Goal: Answer question/provide support

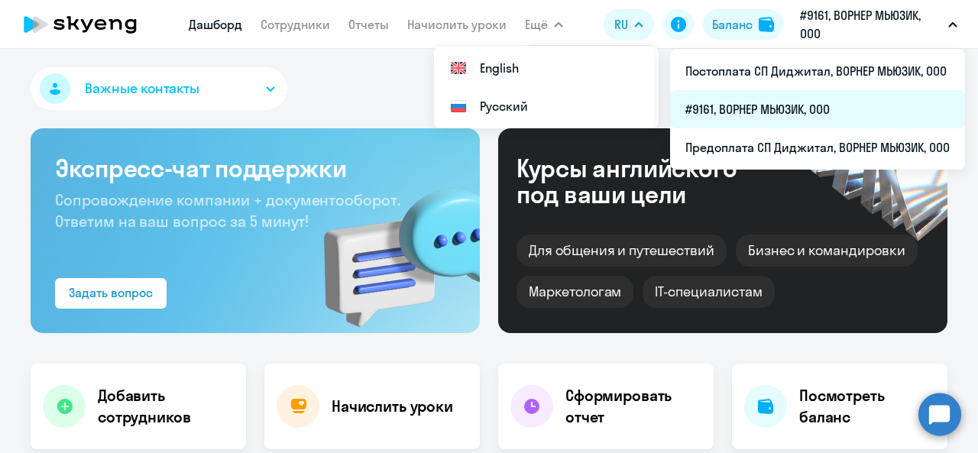
click at [763, 103] on li "#9161, ВОРНЕР МЬЮЗИК, ООО" at bounding box center [817, 109] width 295 height 38
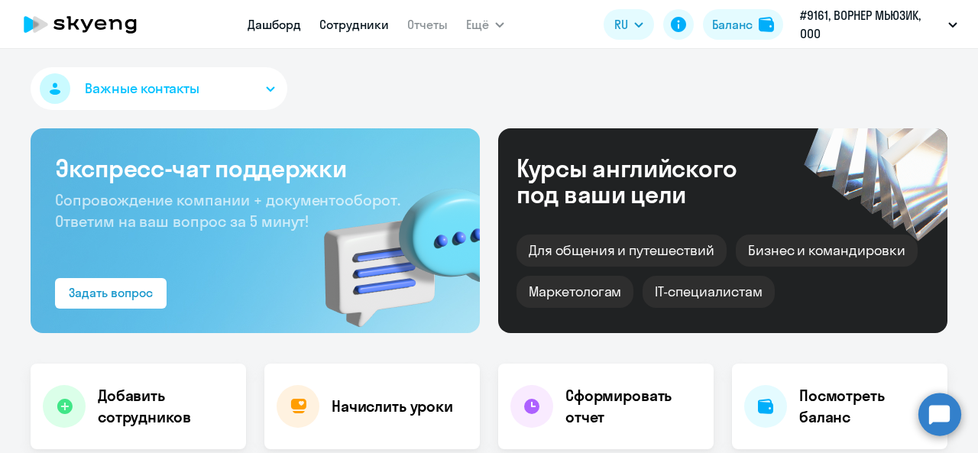
click at [353, 31] on link "Сотрудники" at bounding box center [354, 24] width 70 height 15
select select "30"
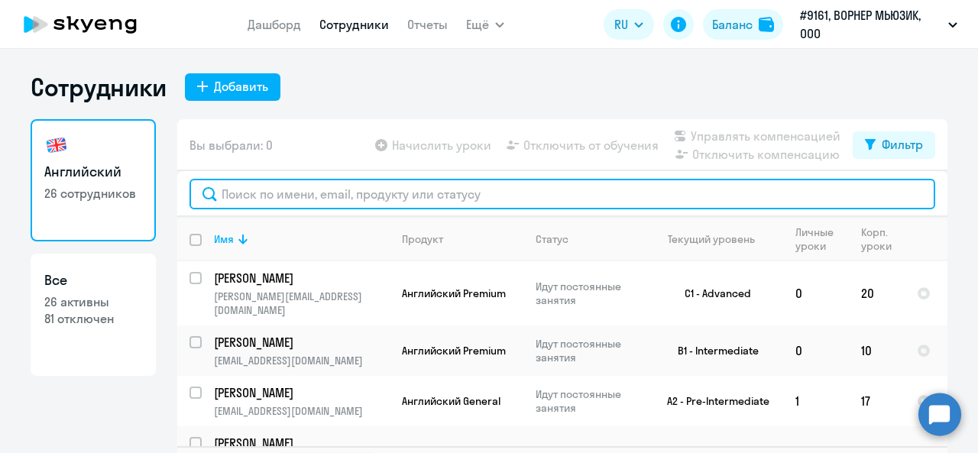
click at [425, 194] on input "text" at bounding box center [563, 194] width 746 height 31
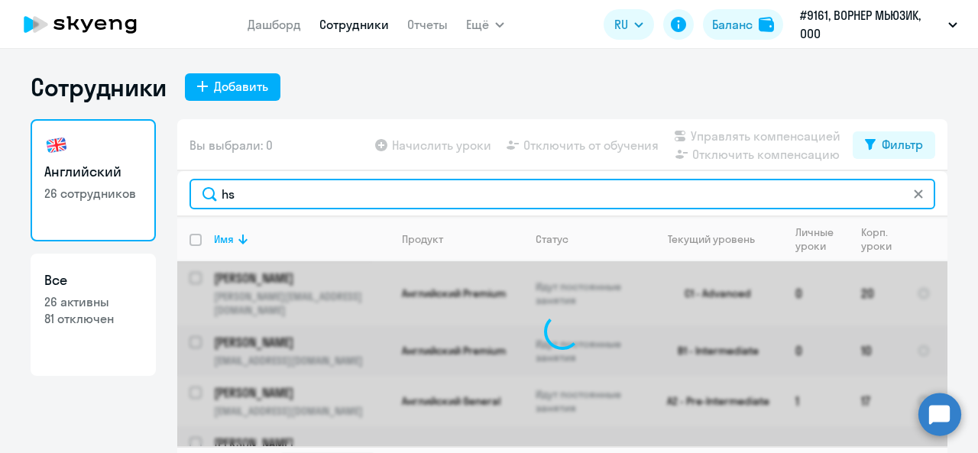
type input "h"
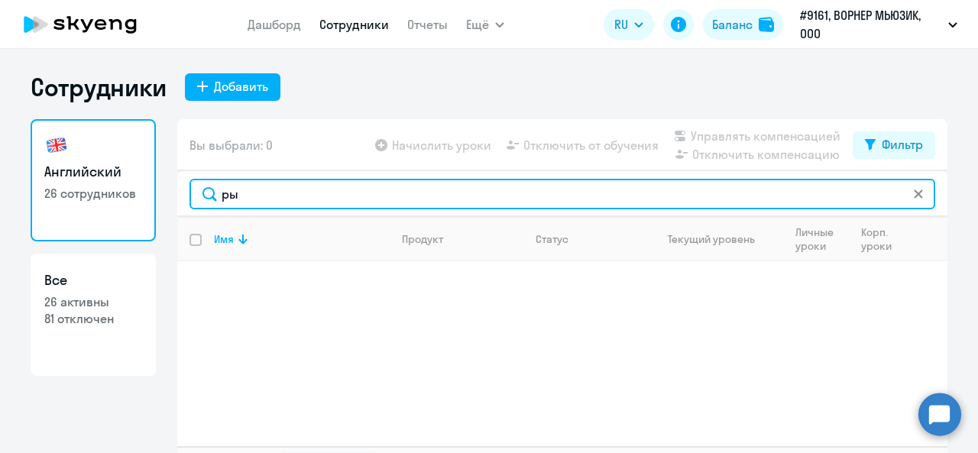
type input "р"
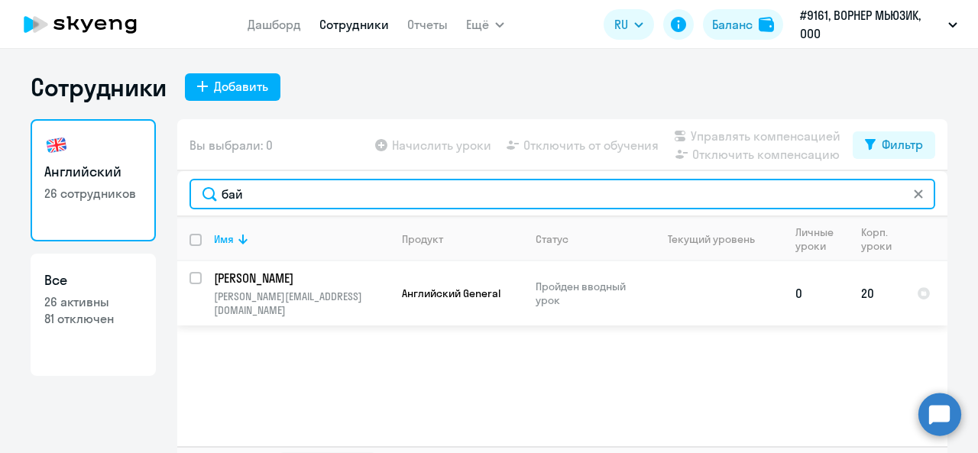
type input "бай"
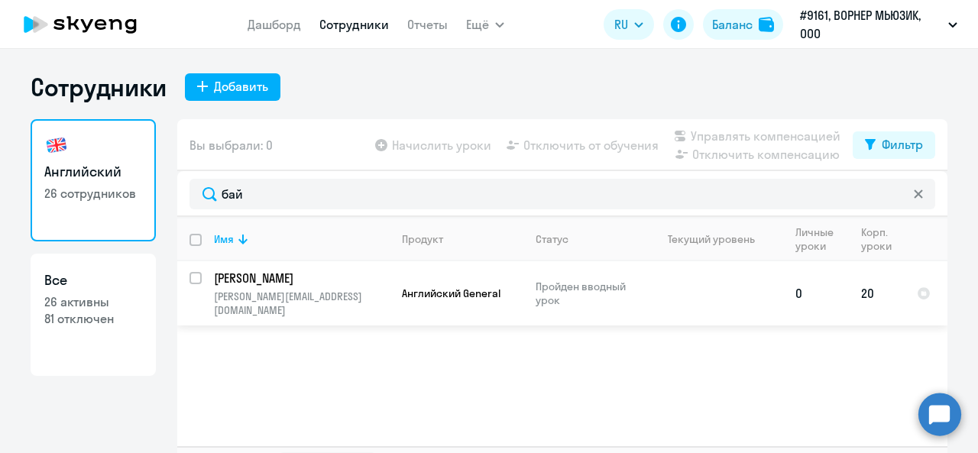
click at [298, 280] on p "[PERSON_NAME]" at bounding box center [300, 278] width 173 height 17
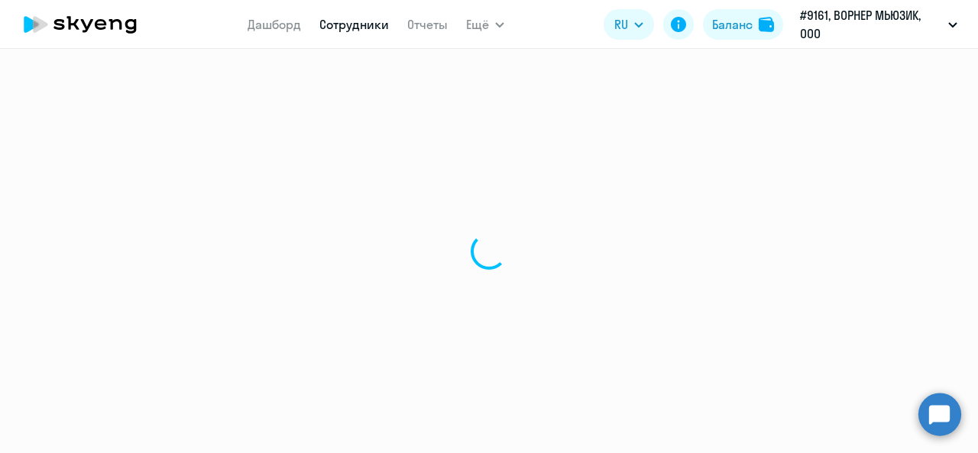
select select "english"
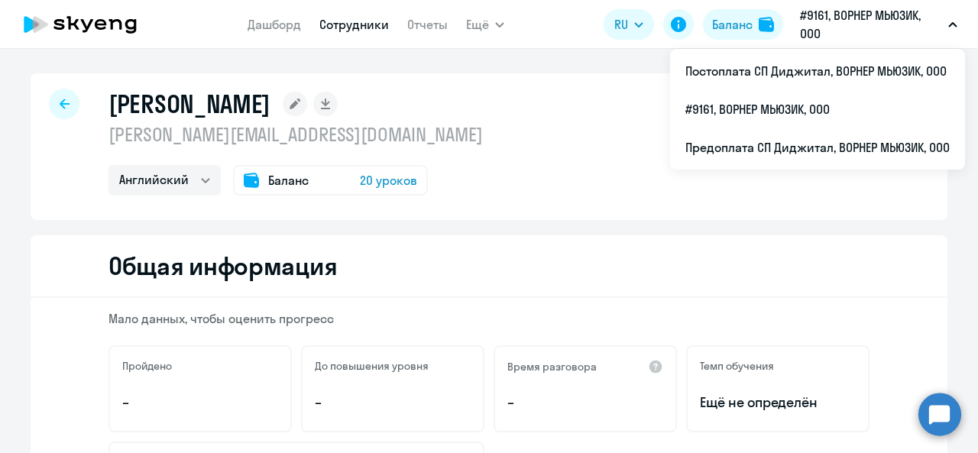
click at [60, 99] on icon at bounding box center [65, 104] width 10 height 11
select select "30"
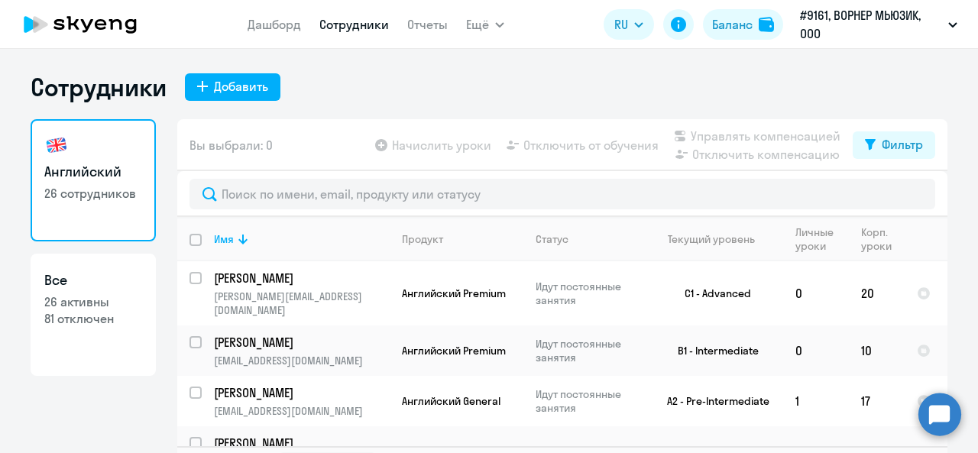
scroll to position [35, 0]
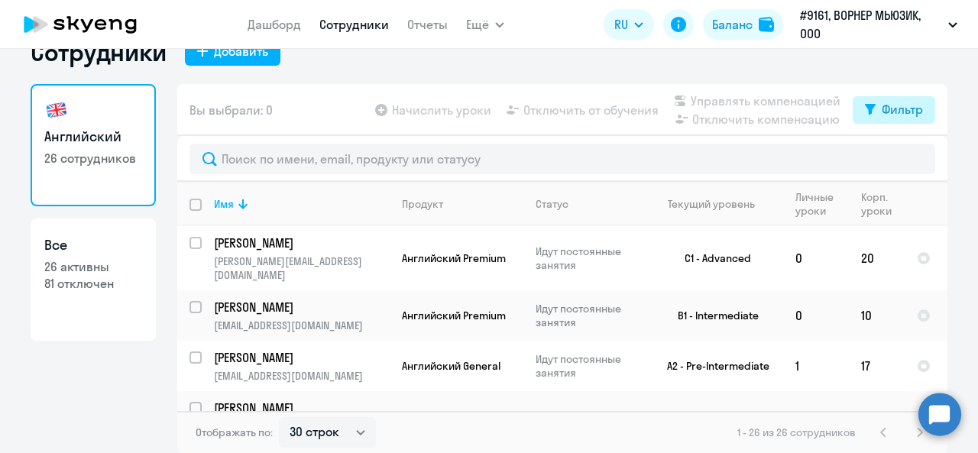
click at [889, 114] on div "Фильтр" at bounding box center [902, 109] width 41 height 18
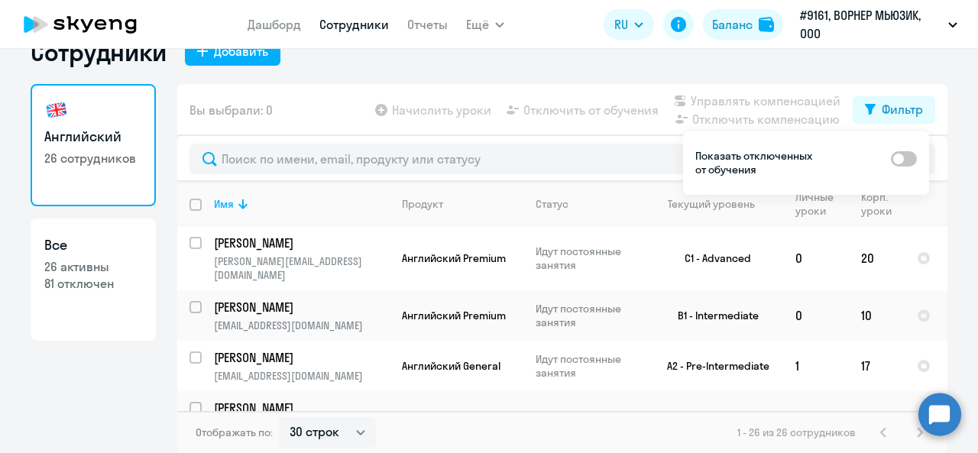
click at [913, 154] on span at bounding box center [904, 158] width 26 height 15
click at [891, 158] on input "checkbox" at bounding box center [890, 158] width 1 height 1
checkbox input "true"
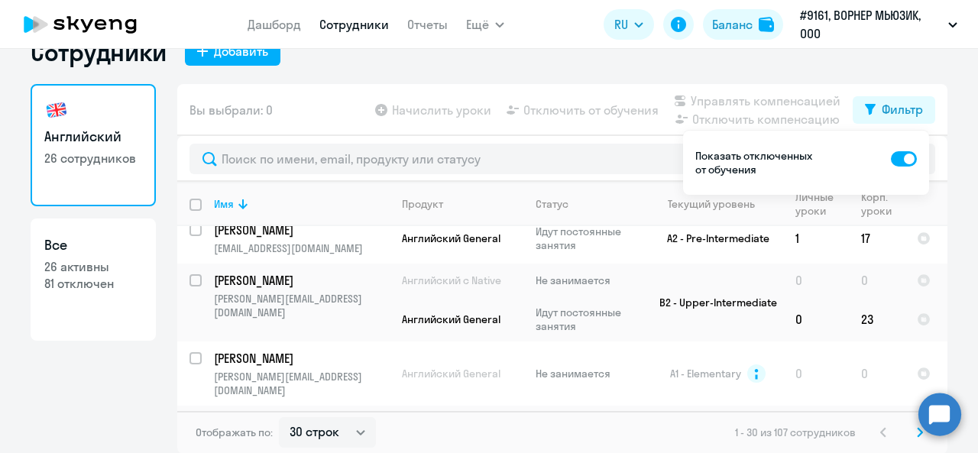
scroll to position [397, 0]
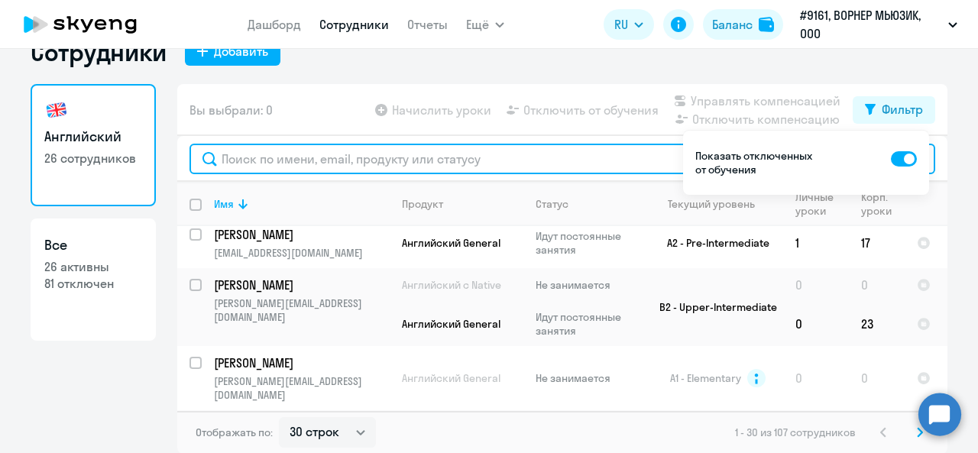
drag, startPoint x: 409, startPoint y: 167, endPoint x: 417, endPoint y: 155, distance: 14.8
click at [407, 166] on input "text" at bounding box center [563, 159] width 746 height 31
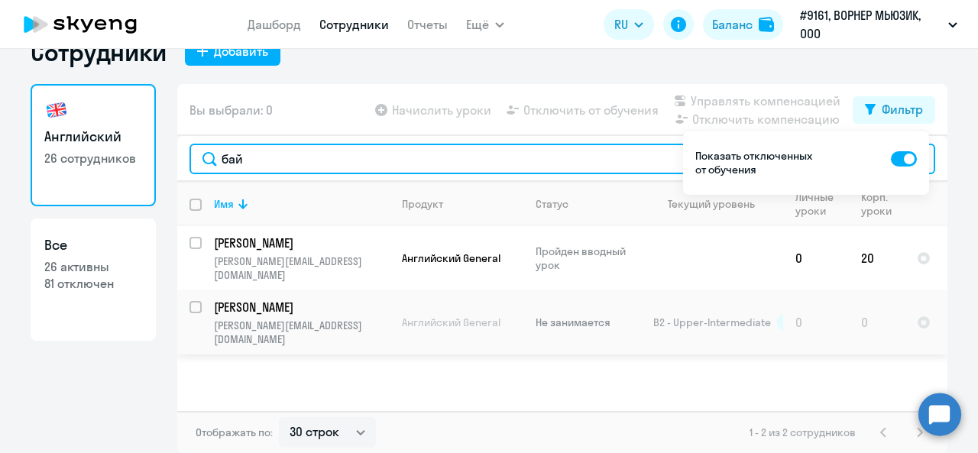
type input "бай"
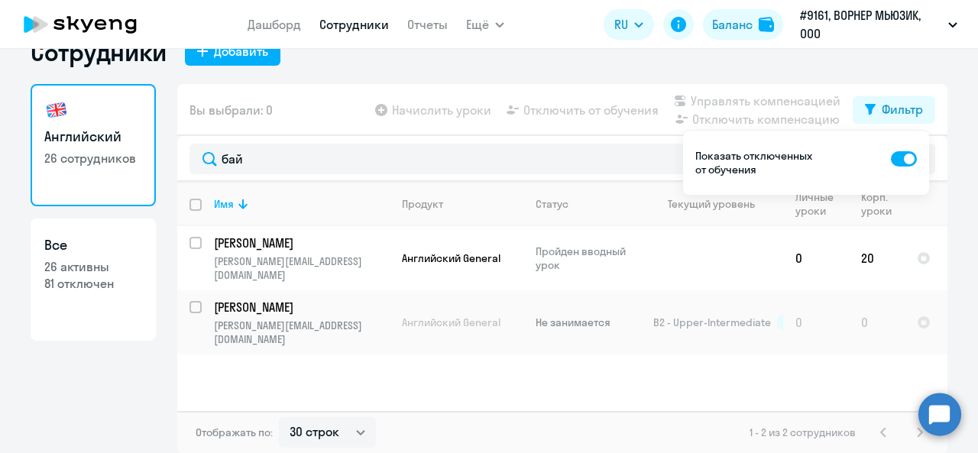
click at [941, 411] on circle at bounding box center [940, 414] width 43 height 43
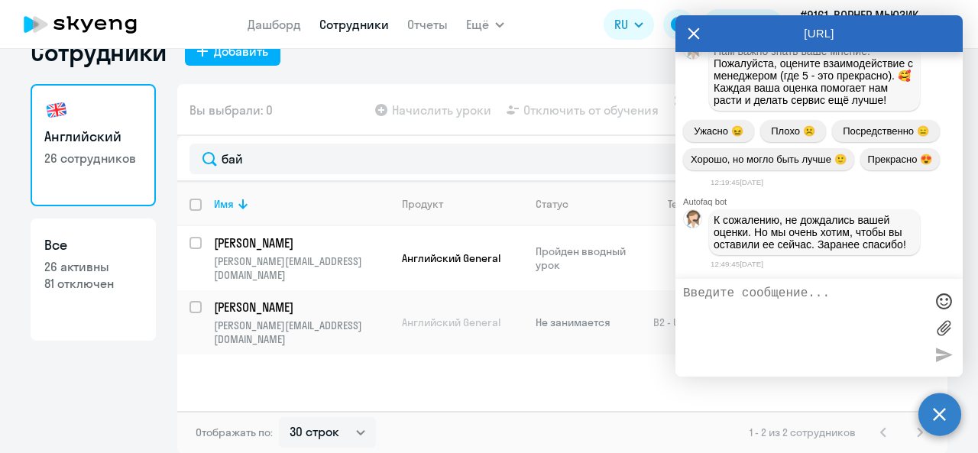
click at [816, 305] on textarea at bounding box center [803, 328] width 241 height 83
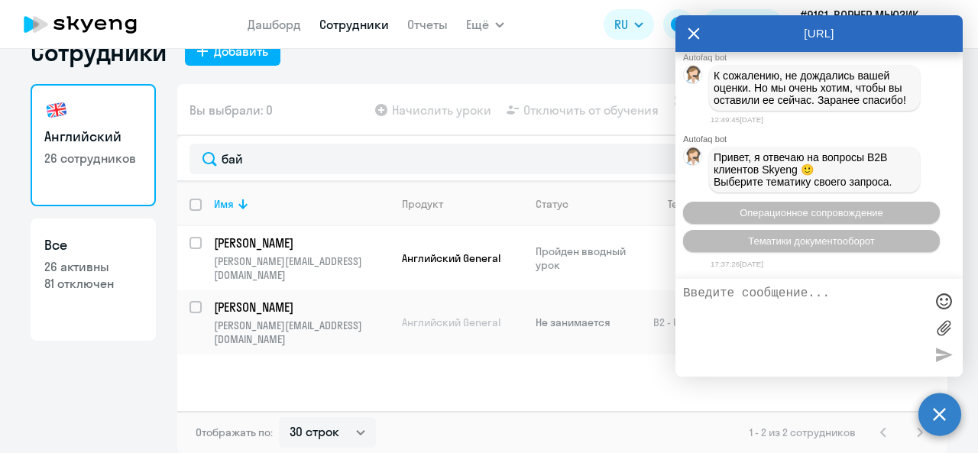
paste textarea "[PERSON_NAME]"
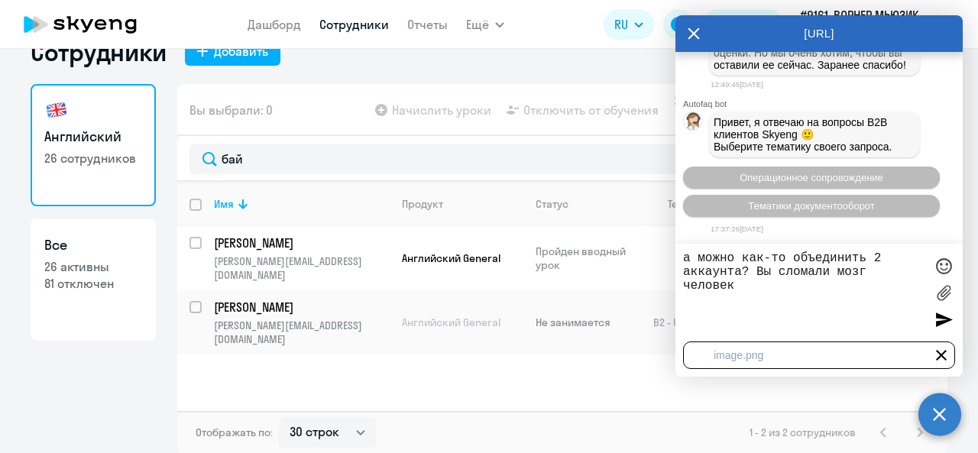
type textarea "а можно как-то объединить 2 аккаунта? Вы сломали мозг человеку"
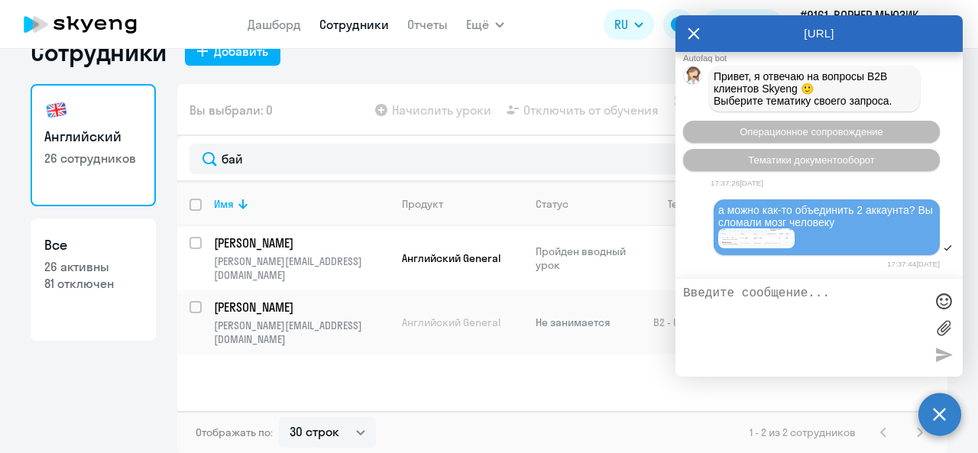
scroll to position [3516, 0]
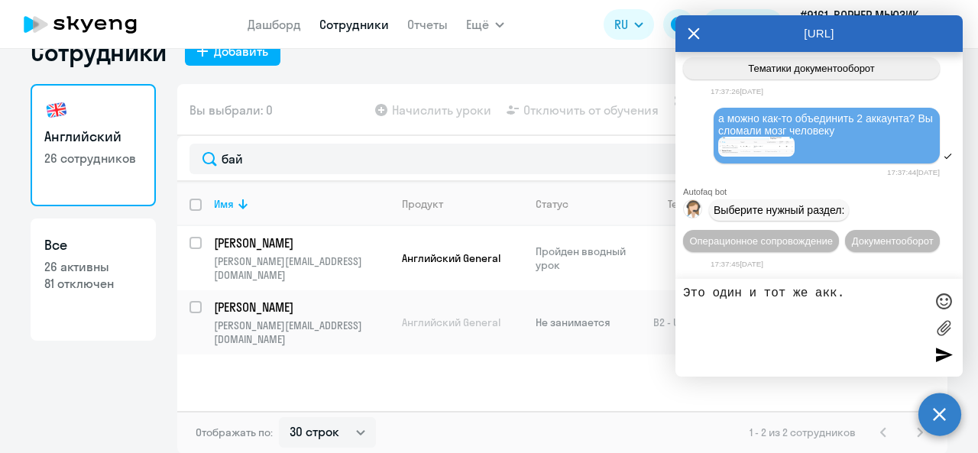
type textarea "Это один и тот же акк."
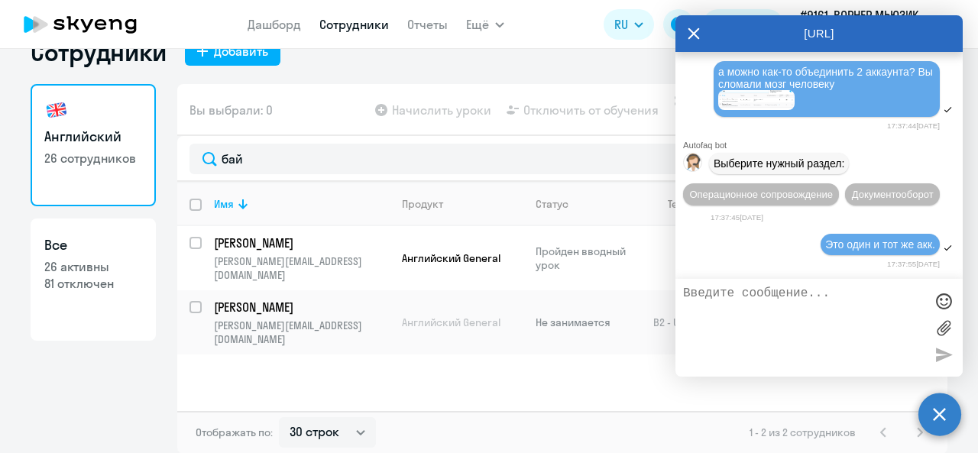
scroll to position [3682, 0]
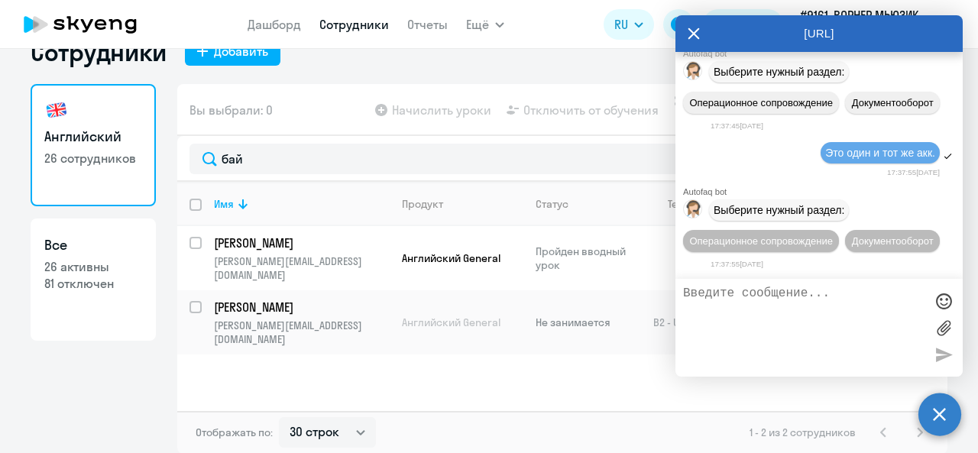
click at [454, 374] on div "Имя Продукт Статус Текущий уровень Личные уроки Корп. уроки [PERSON_NAME] [PERS…" at bounding box center [562, 296] width 770 height 229
click at [695, 30] on icon at bounding box center [694, 33] width 12 height 37
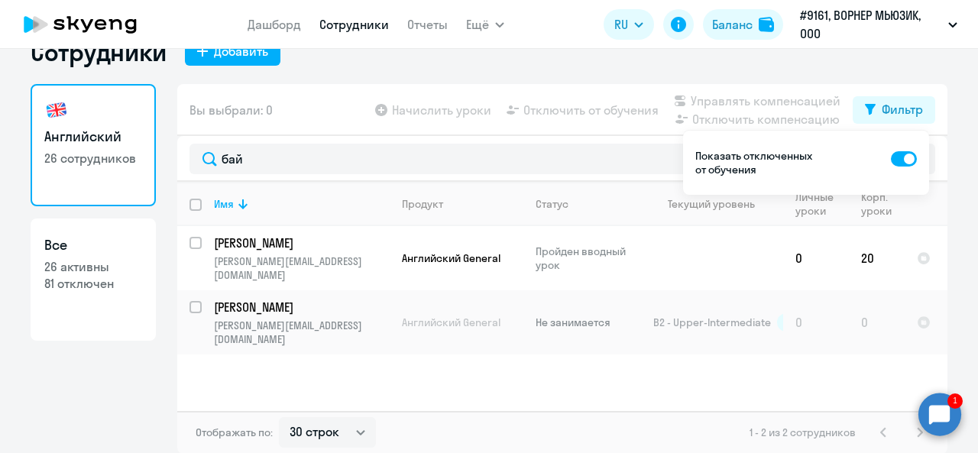
click at [937, 410] on circle at bounding box center [940, 414] width 43 height 43
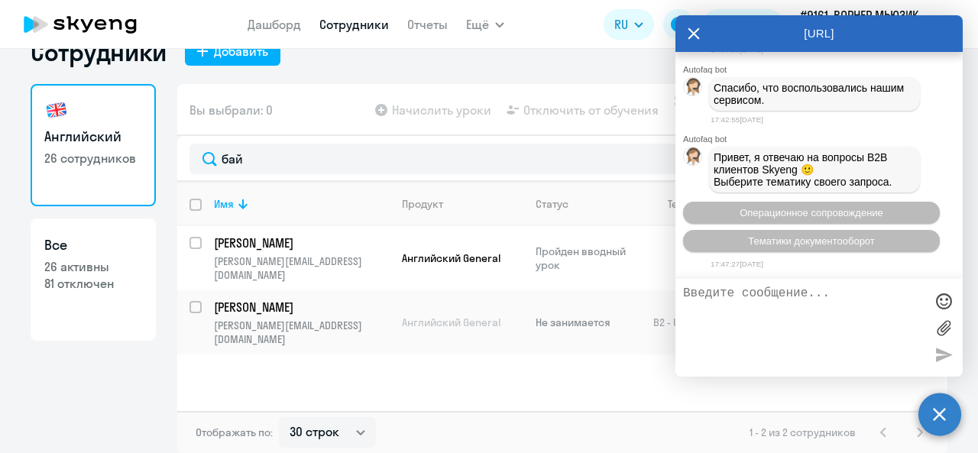
scroll to position [3899, 0]
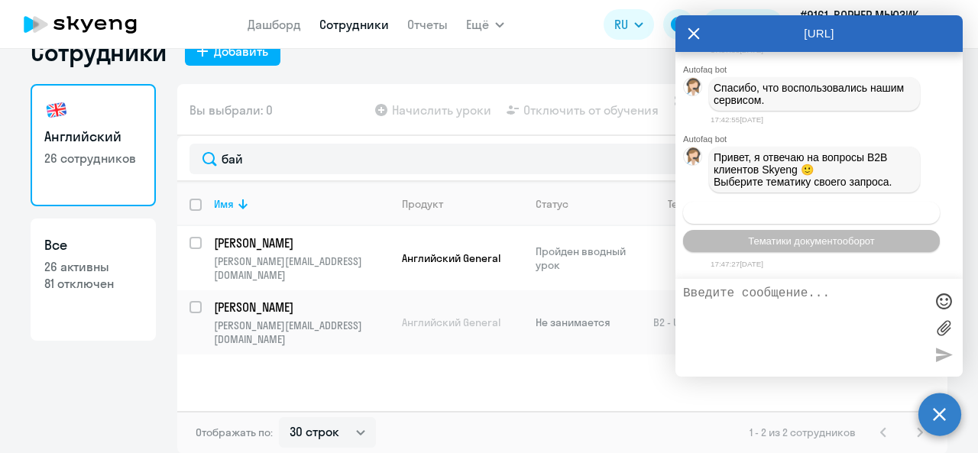
click at [801, 215] on span "Операционное сопровождение" at bounding box center [812, 212] width 144 height 11
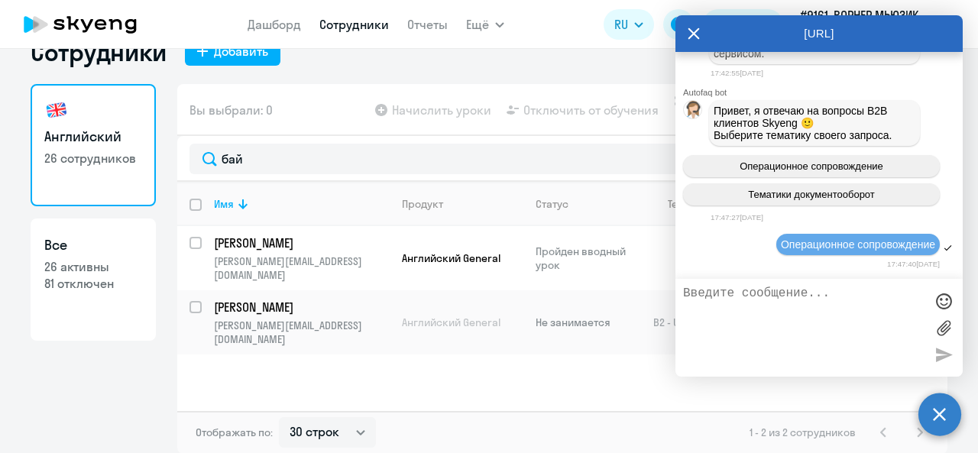
scroll to position [4038, 0]
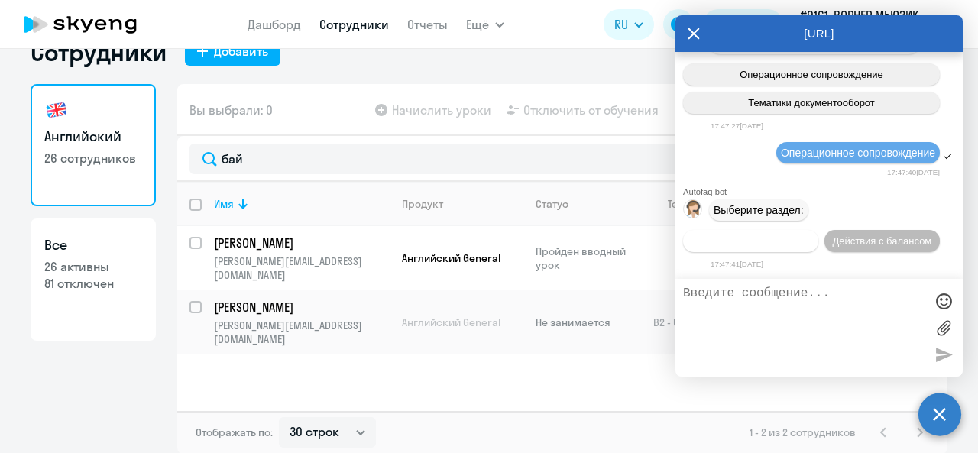
click at [773, 236] on span "Действия по сотрудникам" at bounding box center [751, 240] width 118 height 11
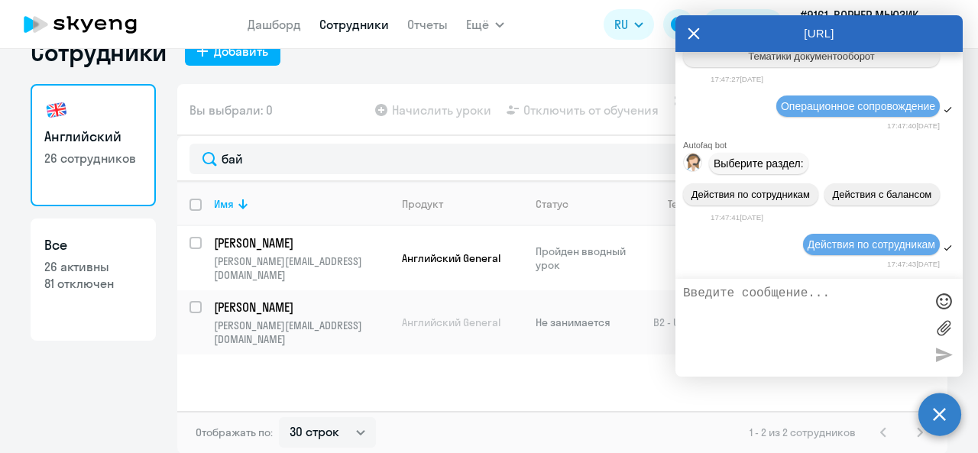
scroll to position [4264, 0]
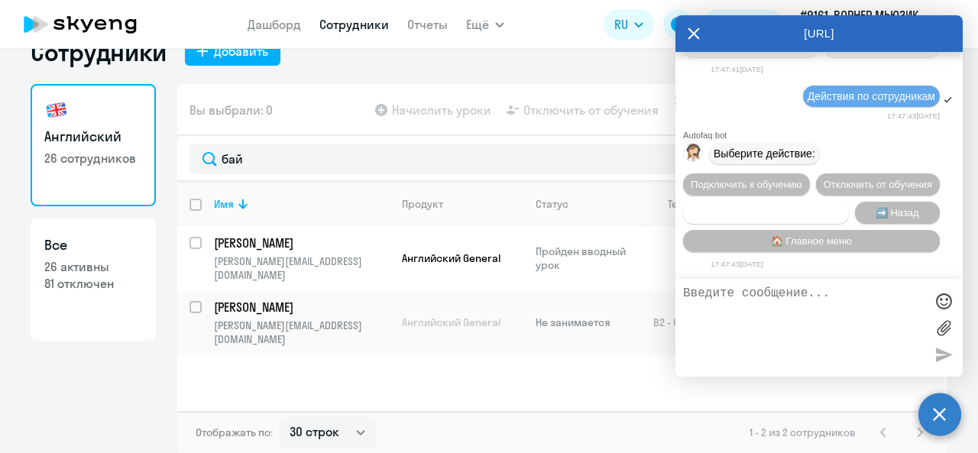
click at [799, 211] on span "Сотруднику нужна помощь" at bounding box center [766, 212] width 124 height 11
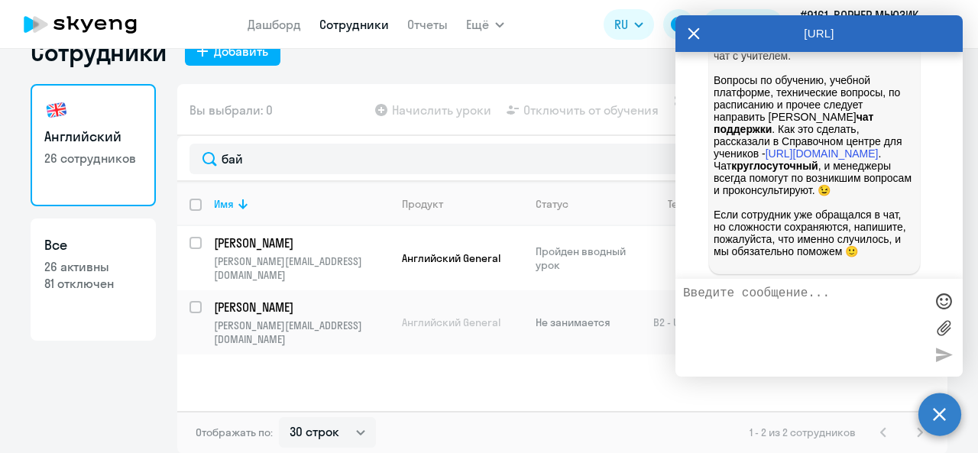
scroll to position [4793, 0]
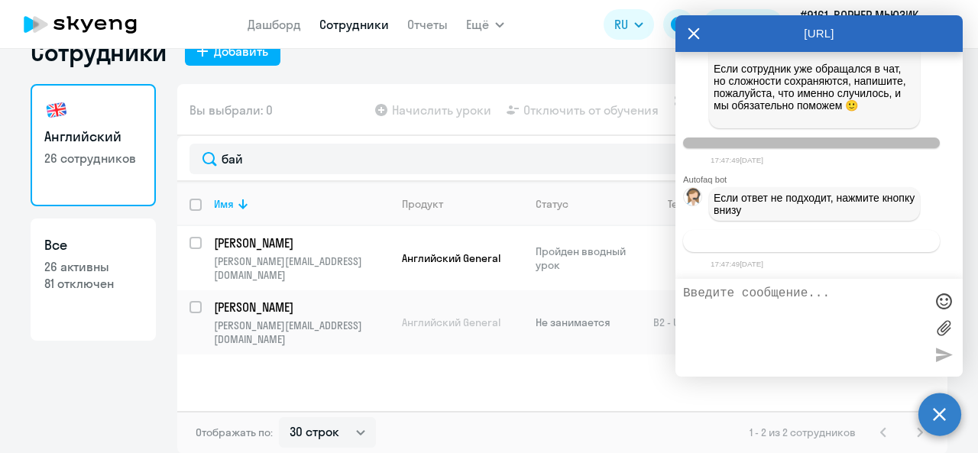
click at [815, 236] on span "Связаться с менеджером" at bounding box center [811, 240] width 117 height 11
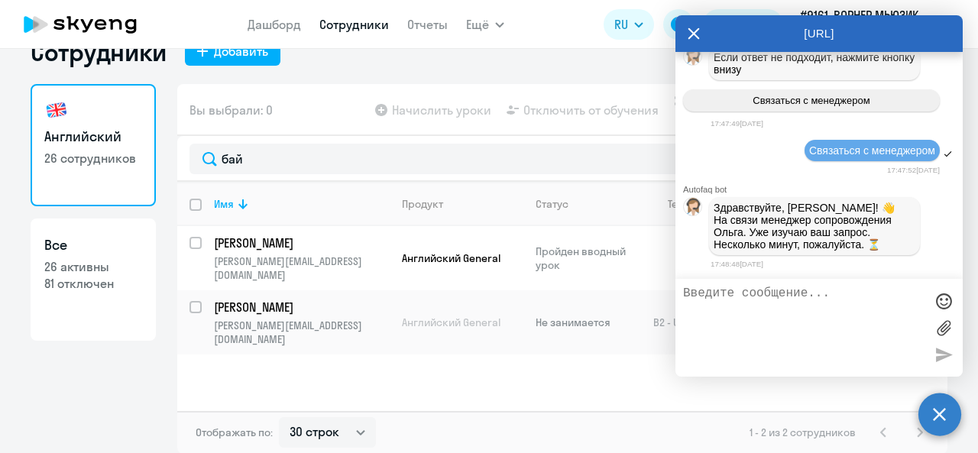
scroll to position [4950, 0]
click at [799, 326] on textarea at bounding box center [803, 328] width 241 height 83
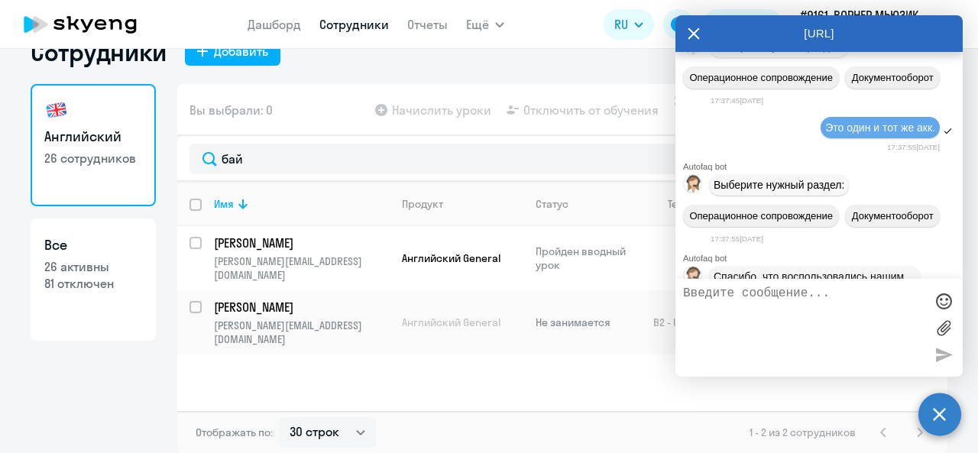
scroll to position [3422, 0]
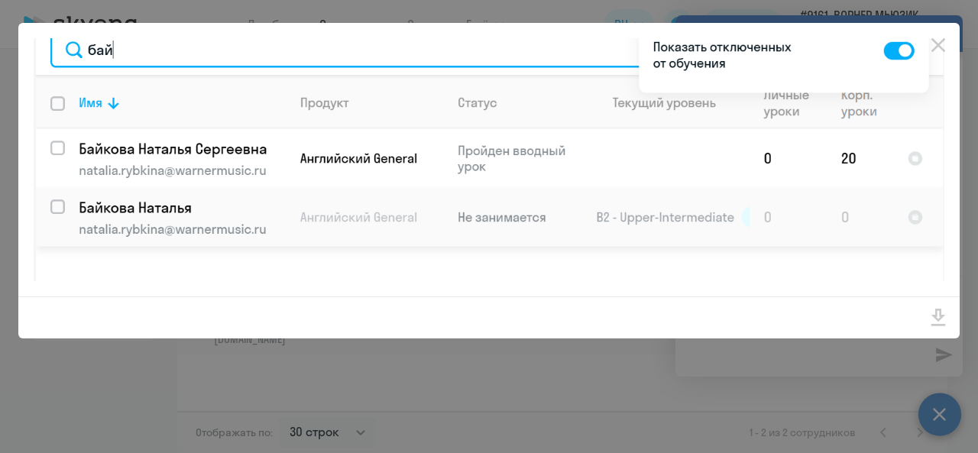
click at [729, 408] on div at bounding box center [489, 226] width 978 height 453
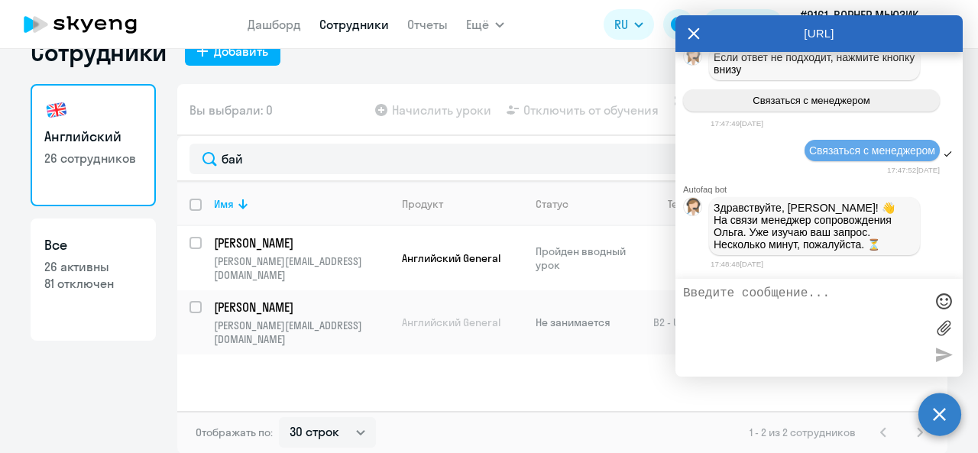
scroll to position [4950, 0]
click at [497, 387] on div "Имя Продукт Статус Текущий уровень Личные уроки Корп. уроки [PERSON_NAME] [PERS…" at bounding box center [562, 296] width 770 height 229
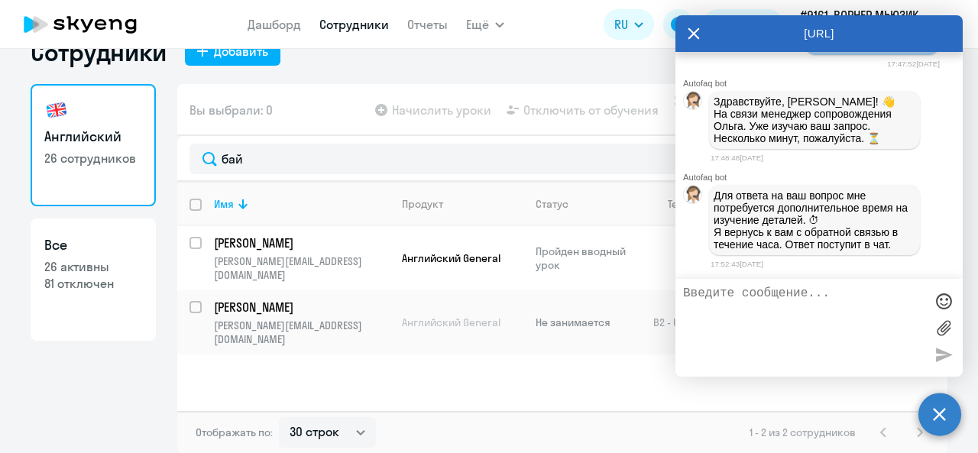
scroll to position [5059, 0]
click at [688, 28] on icon at bounding box center [694, 33] width 12 height 37
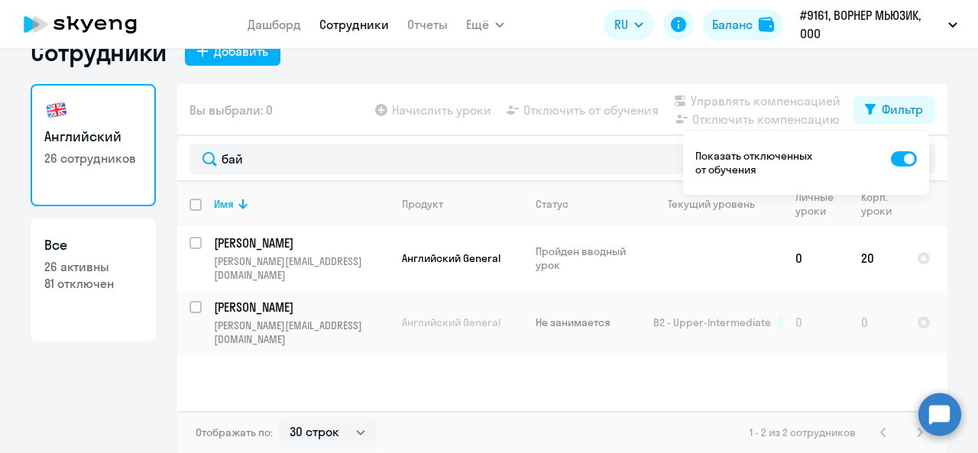
click at [934, 403] on circle at bounding box center [940, 414] width 43 height 43
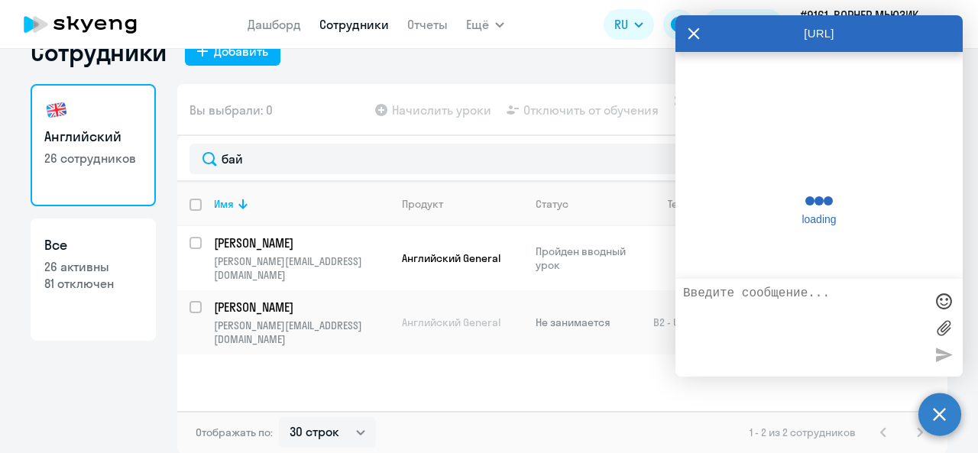
scroll to position [5053, 0]
